Goal: Task Accomplishment & Management: Use online tool/utility

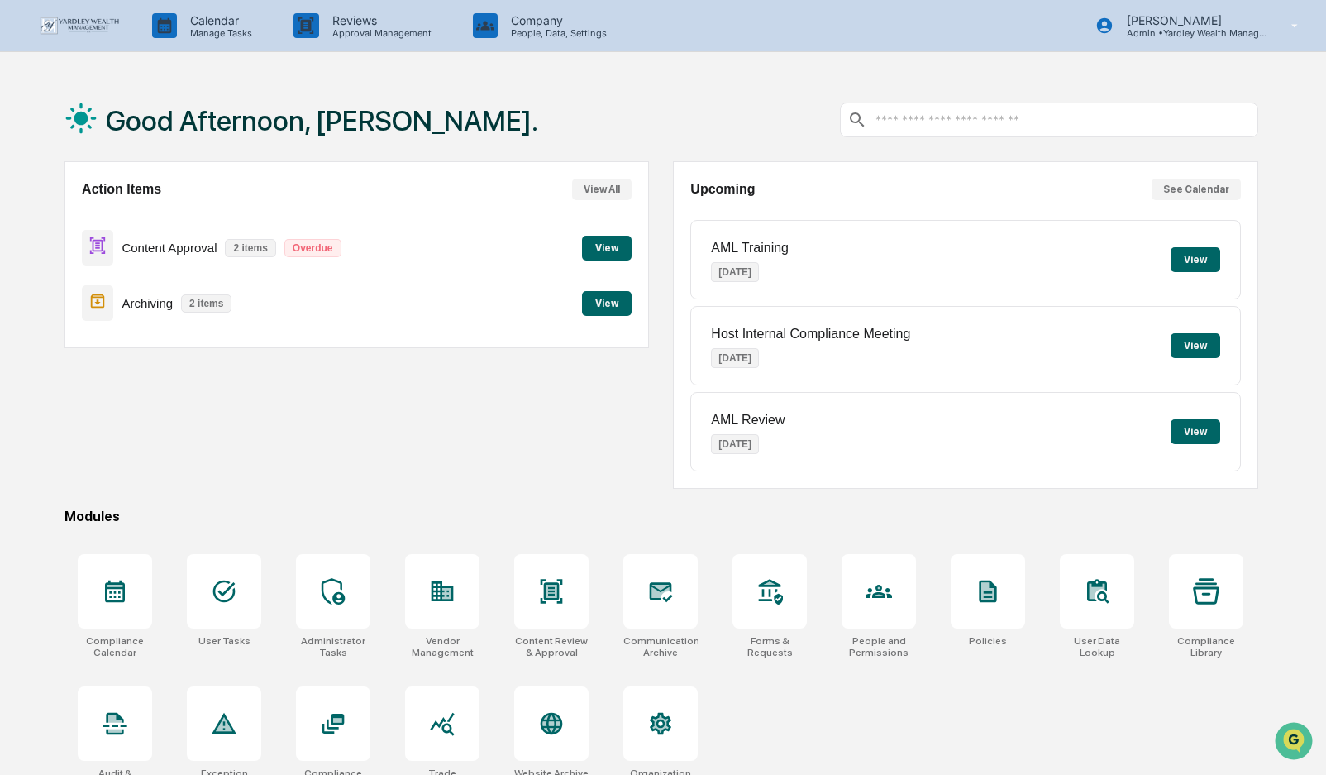
click at [603, 250] on button "View" at bounding box center [607, 248] width 50 height 25
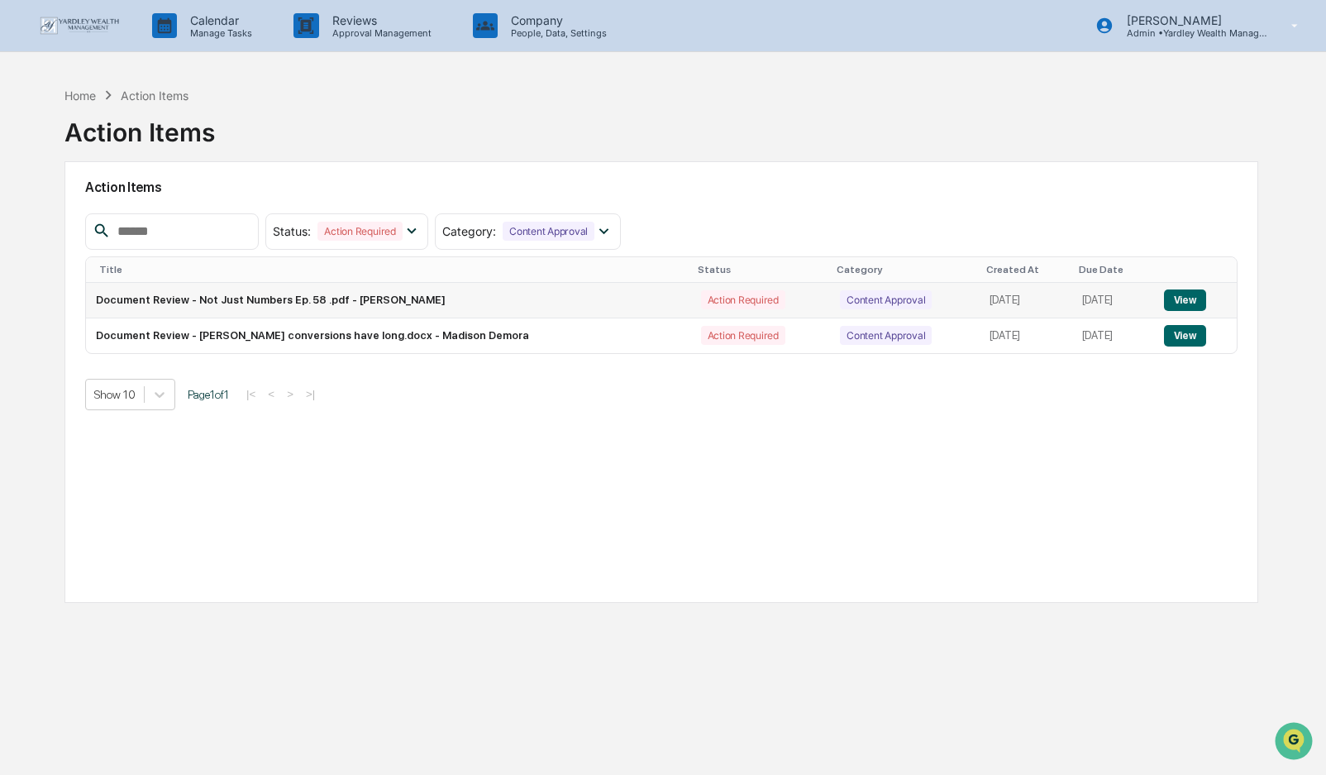
click at [1191, 296] on button "View" at bounding box center [1185, 299] width 42 height 21
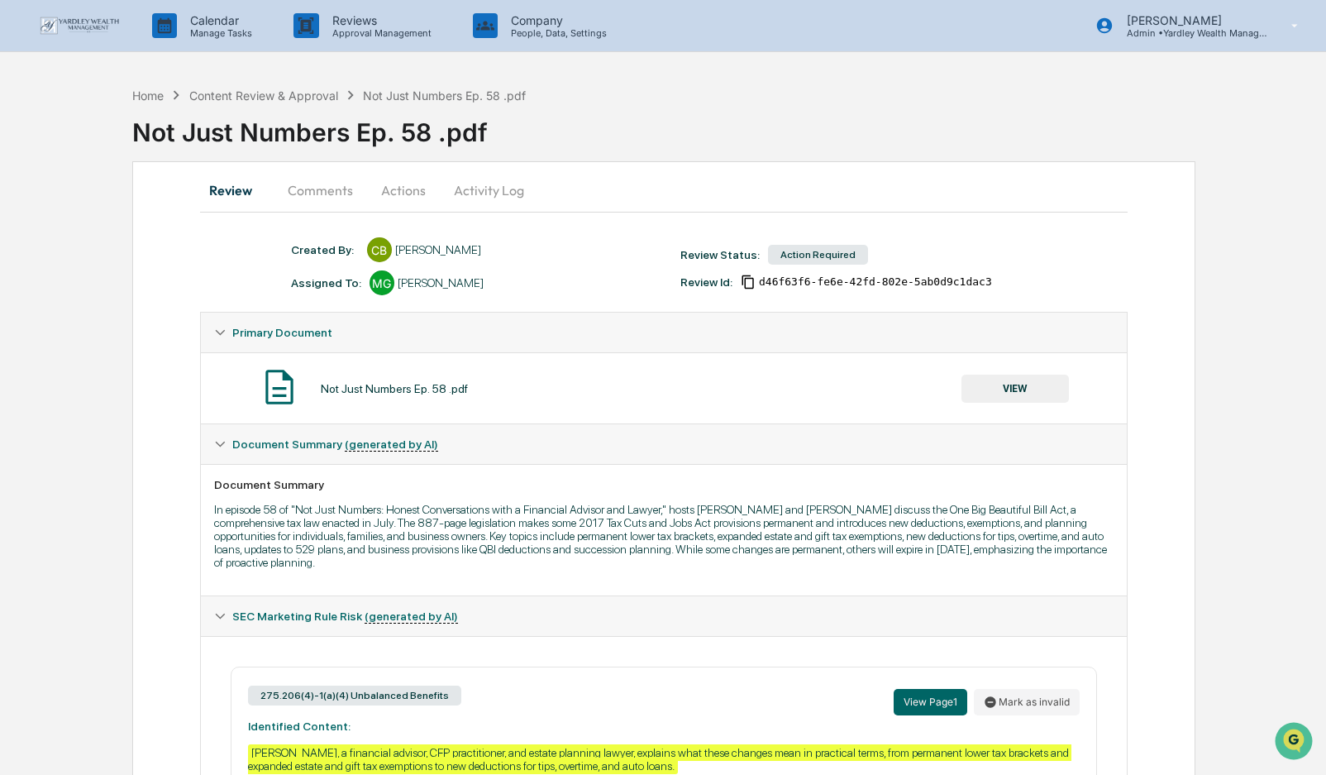
click at [399, 186] on button "Actions" at bounding box center [403, 190] width 74 height 40
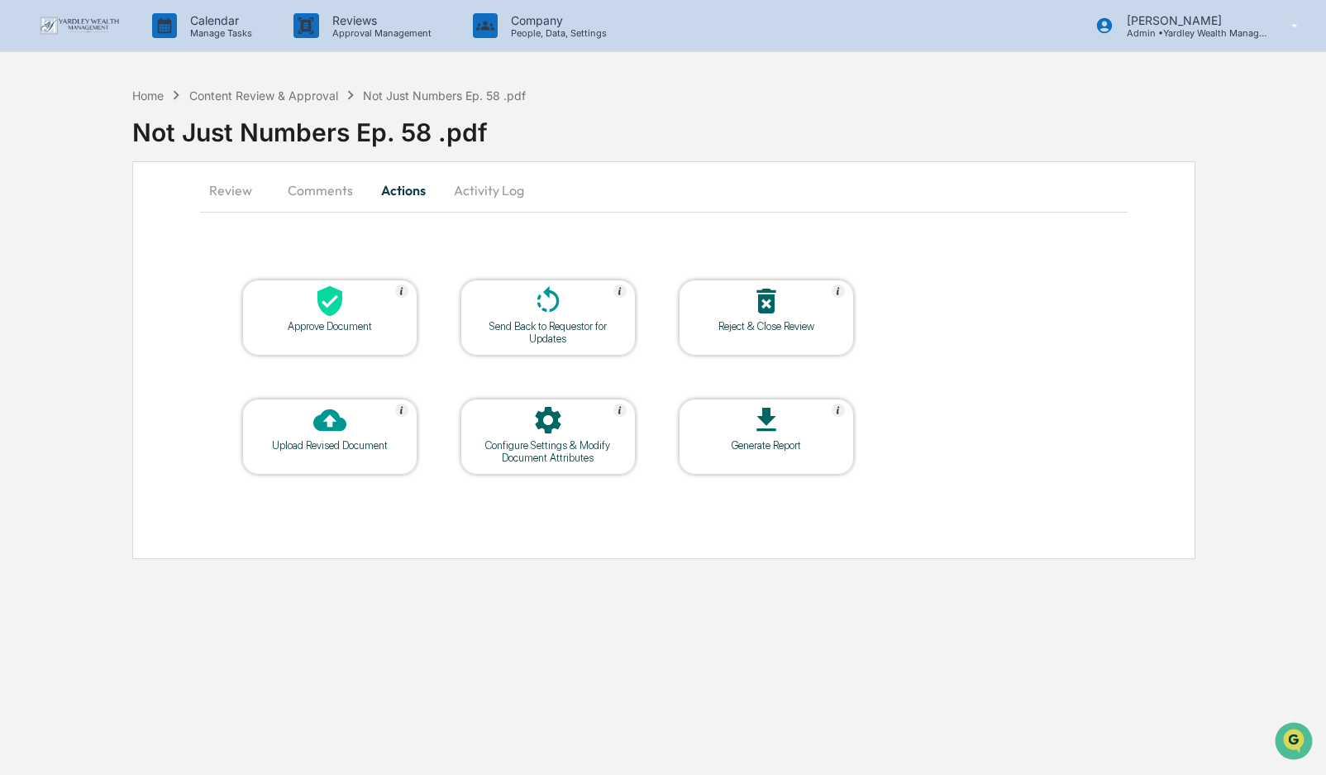
click at [340, 305] on icon at bounding box center [329, 301] width 25 height 31
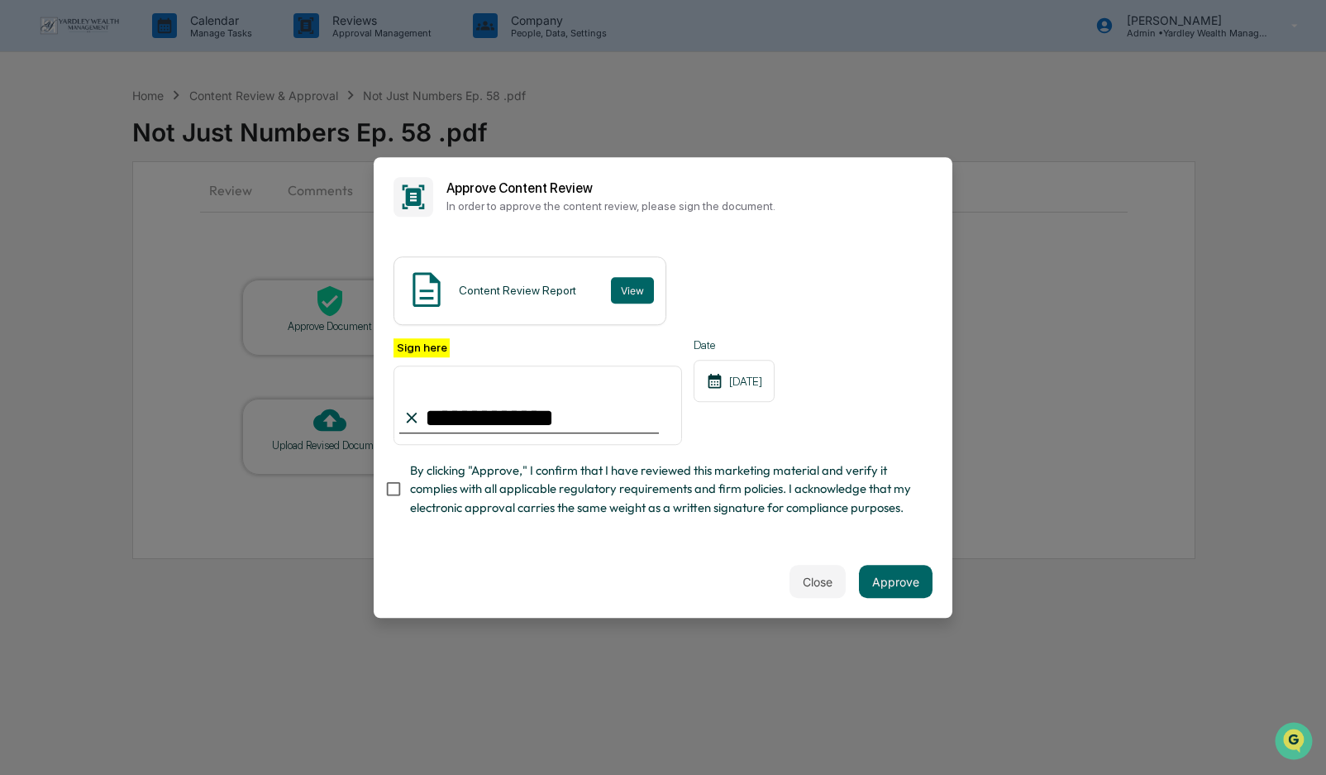
type input "**********"
click at [885, 578] on button "Approve" at bounding box center [896, 581] width 74 height 33
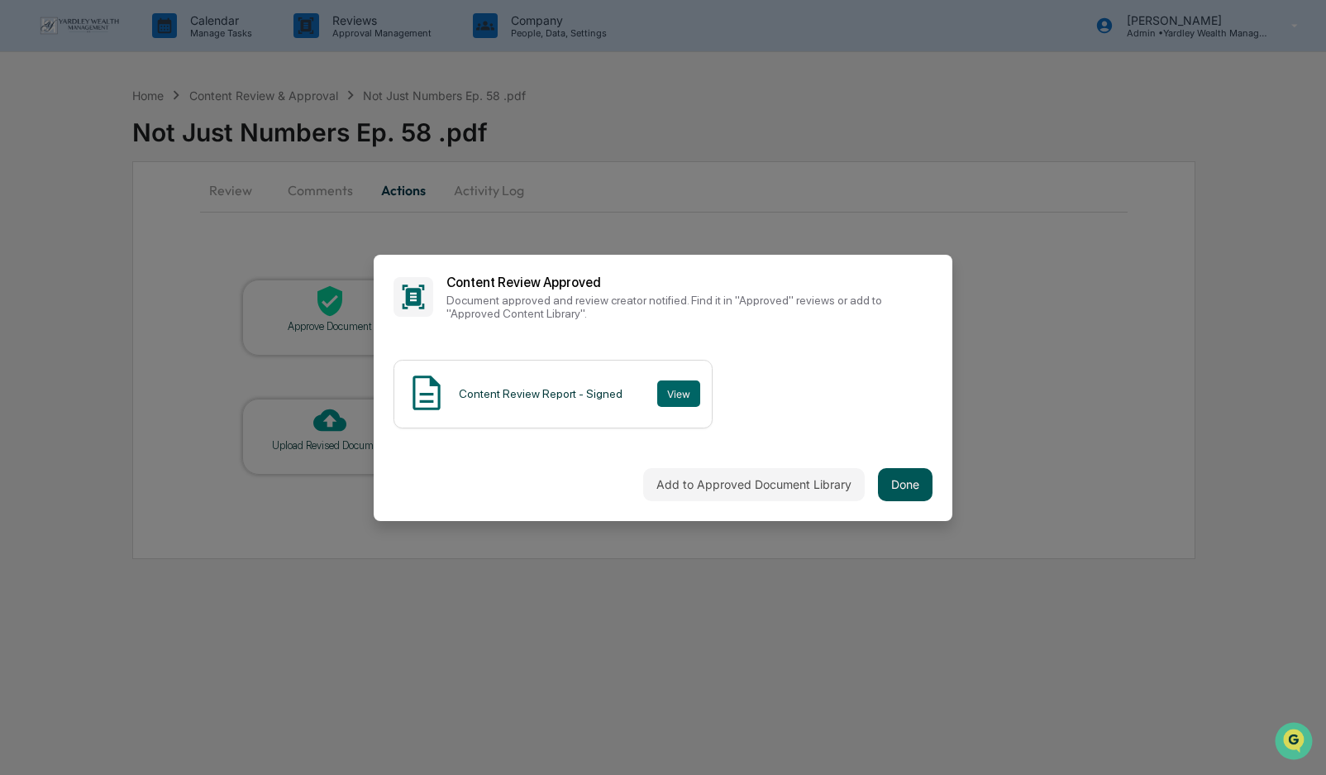
click at [911, 480] on button "Done" at bounding box center [905, 484] width 55 height 33
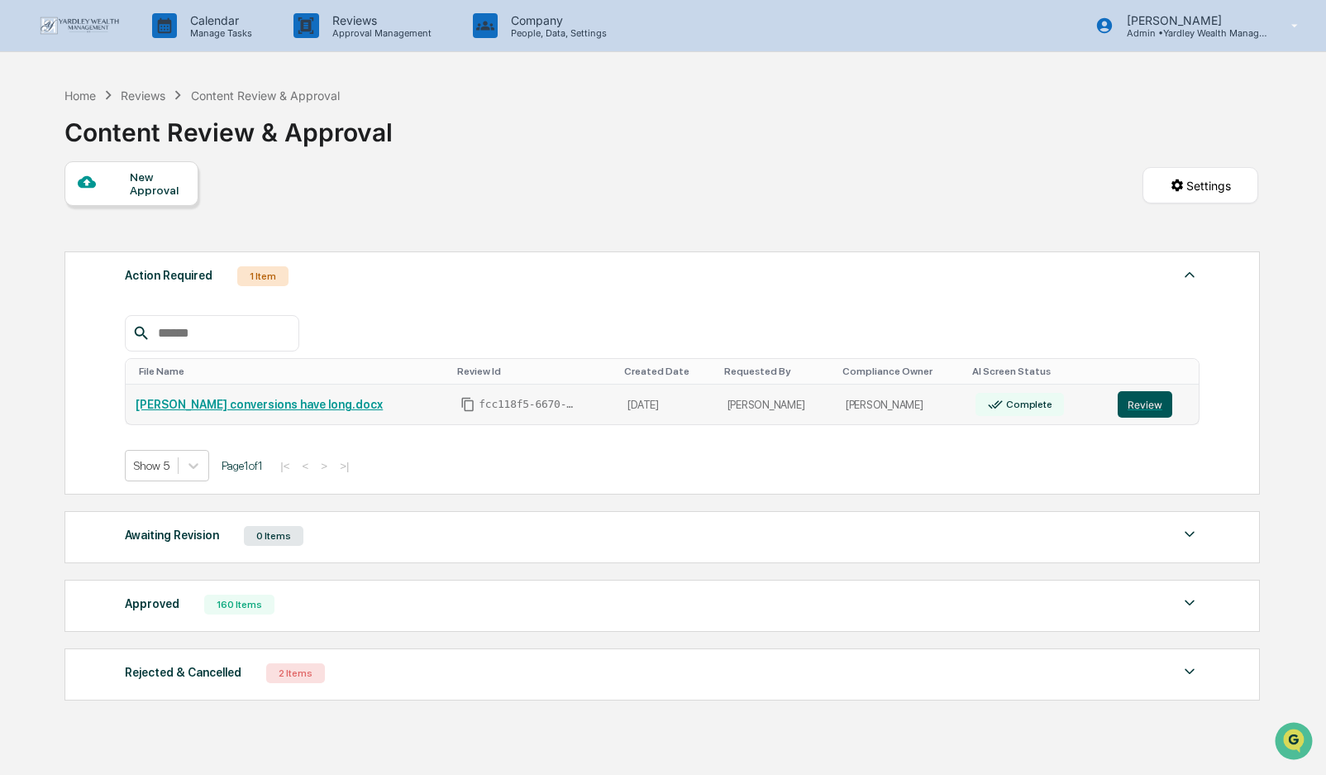
click at [1138, 402] on button "Review" at bounding box center [1145, 404] width 55 height 26
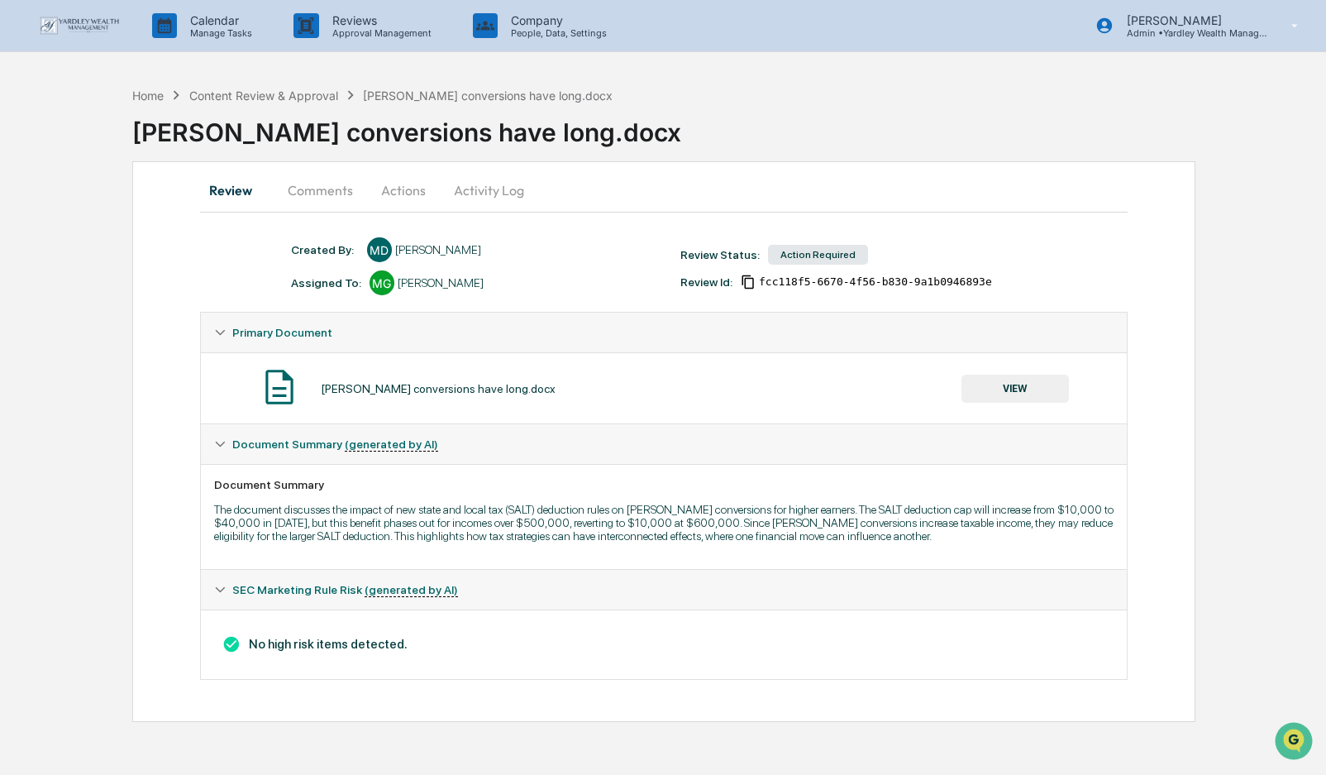
click at [394, 187] on button "Actions" at bounding box center [403, 190] width 74 height 40
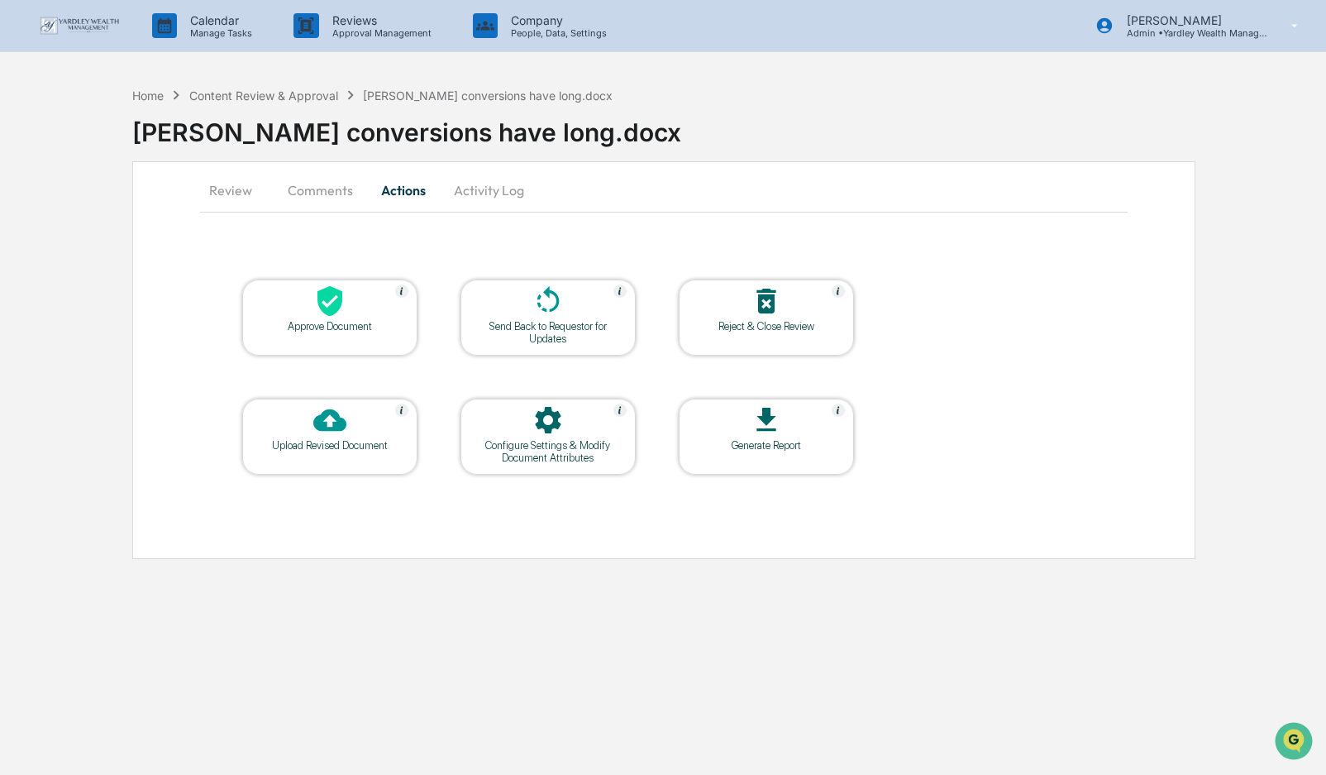
click at [331, 311] on icon at bounding box center [329, 301] width 25 height 31
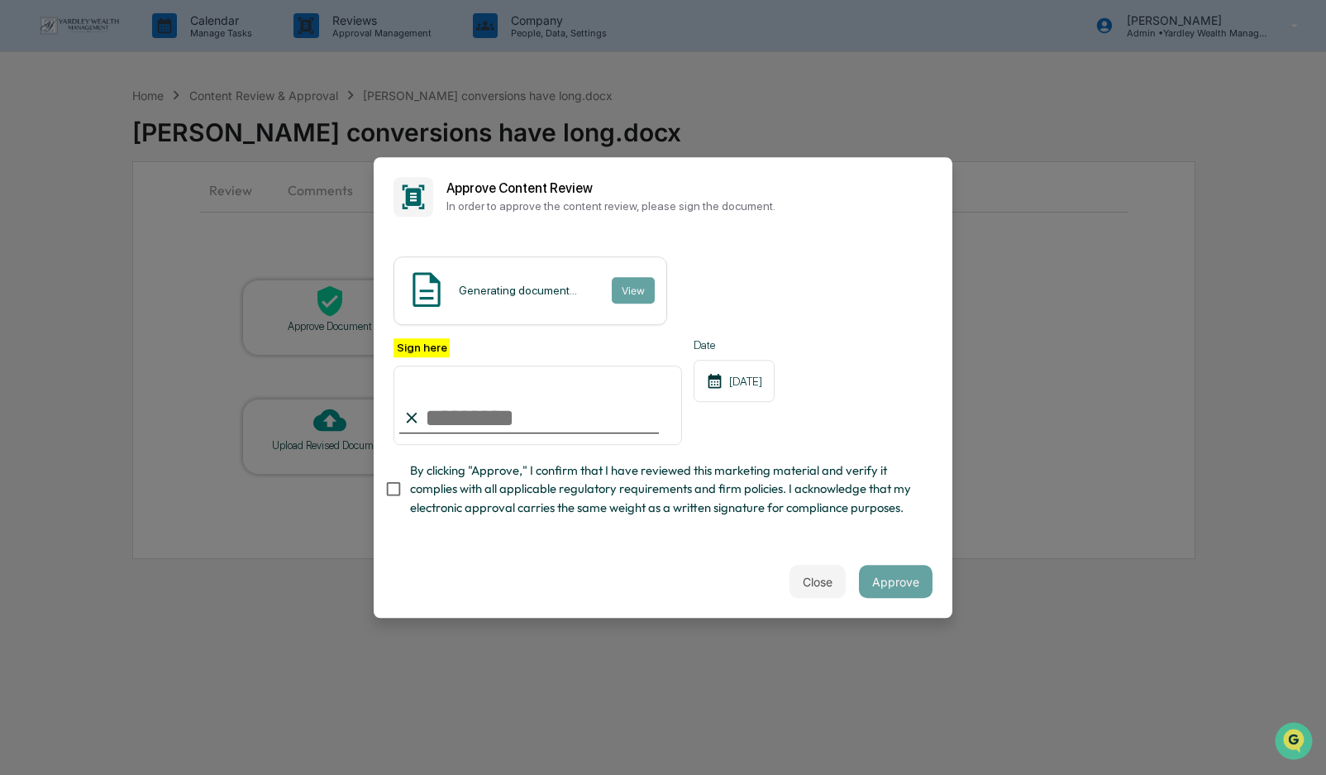
click at [437, 412] on input "Sign here" at bounding box center [538, 404] width 289 height 79
type input "**********"
click at [905, 583] on button "Approve" at bounding box center [896, 581] width 74 height 33
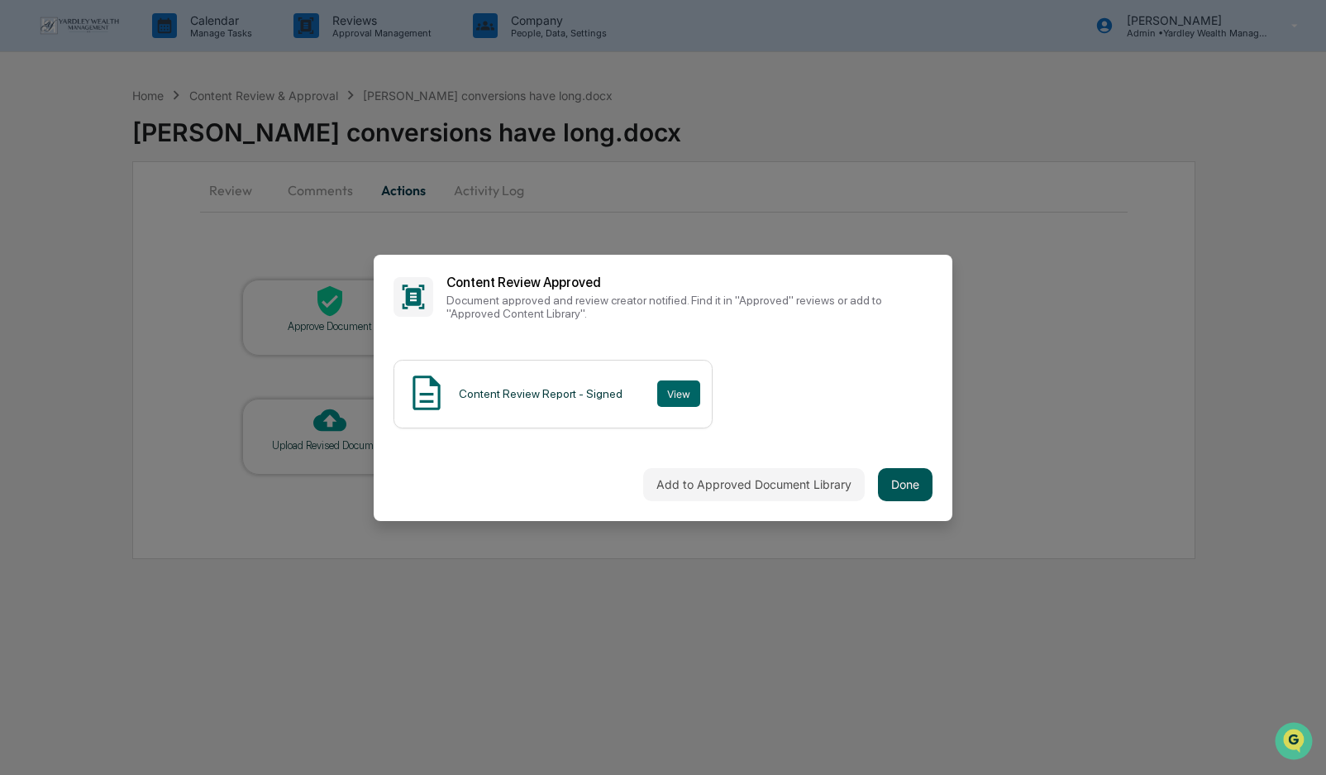
click at [913, 476] on button "Done" at bounding box center [905, 484] width 55 height 33
